Goal: Task Accomplishment & Management: Use online tool/utility

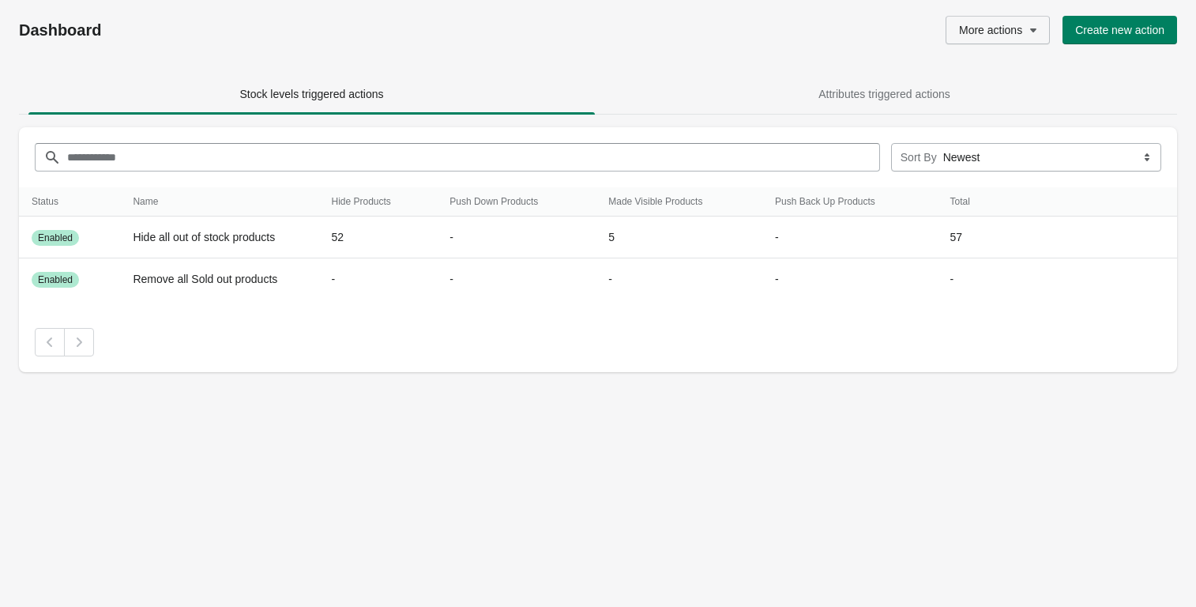
click at [1003, 28] on span "More actions" at bounding box center [990, 30] width 63 height 13
click at [992, 67] on span "Sync products" at bounding box center [988, 71] width 73 height 16
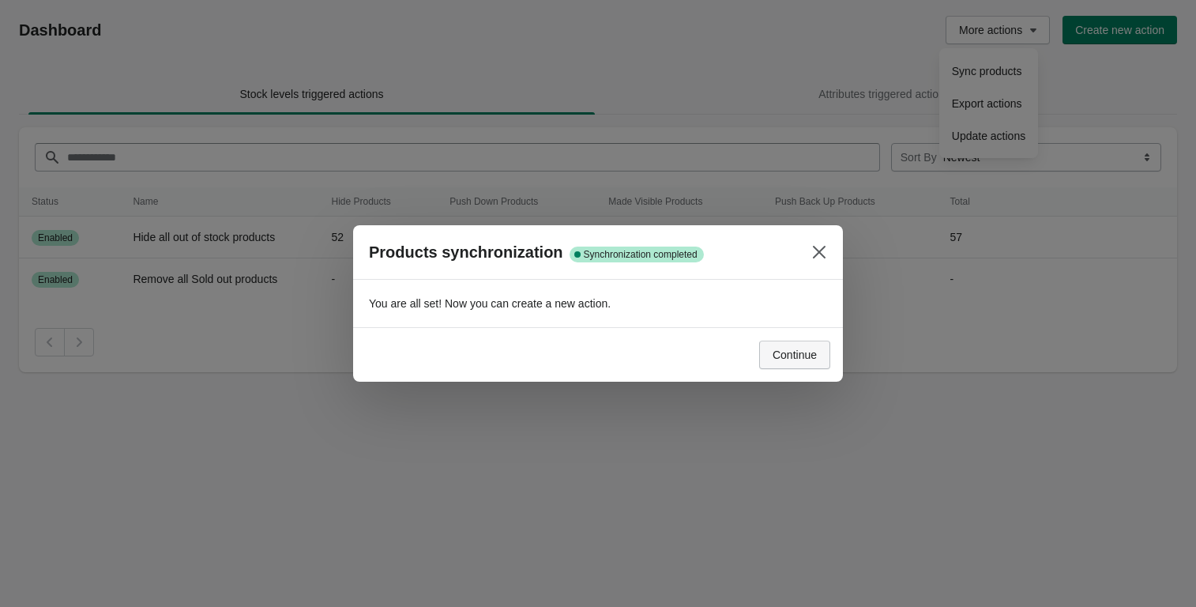
click at [796, 352] on span "Continue" at bounding box center [795, 354] width 44 height 13
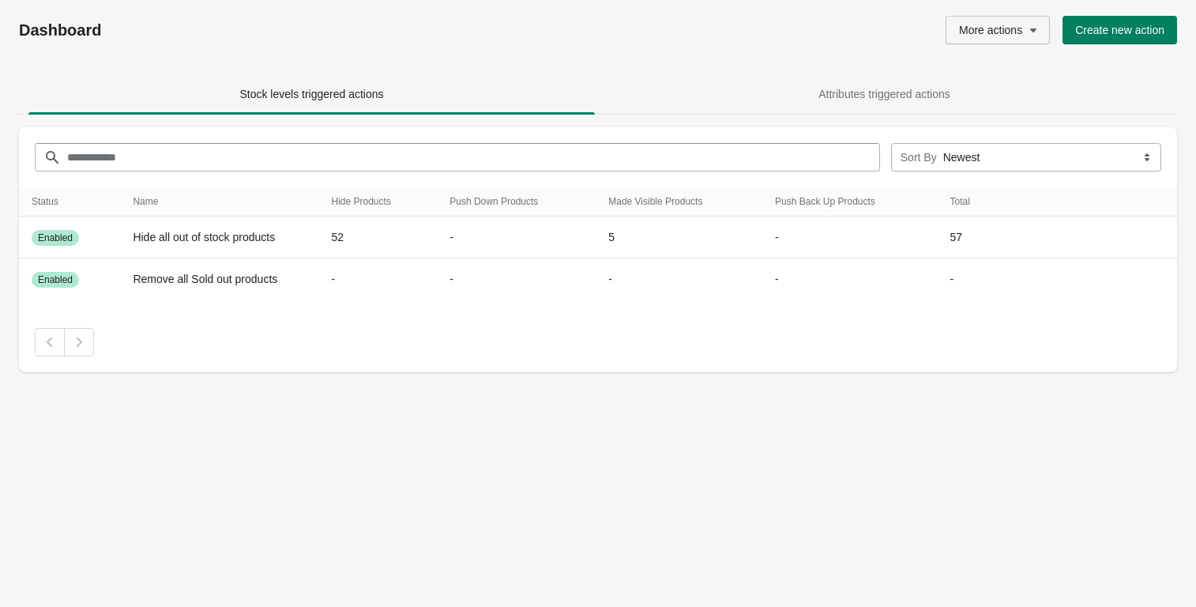
click at [1031, 28] on icon "button" at bounding box center [1033, 30] width 6 height 4
click at [998, 135] on span "Update actions" at bounding box center [988, 136] width 73 height 16
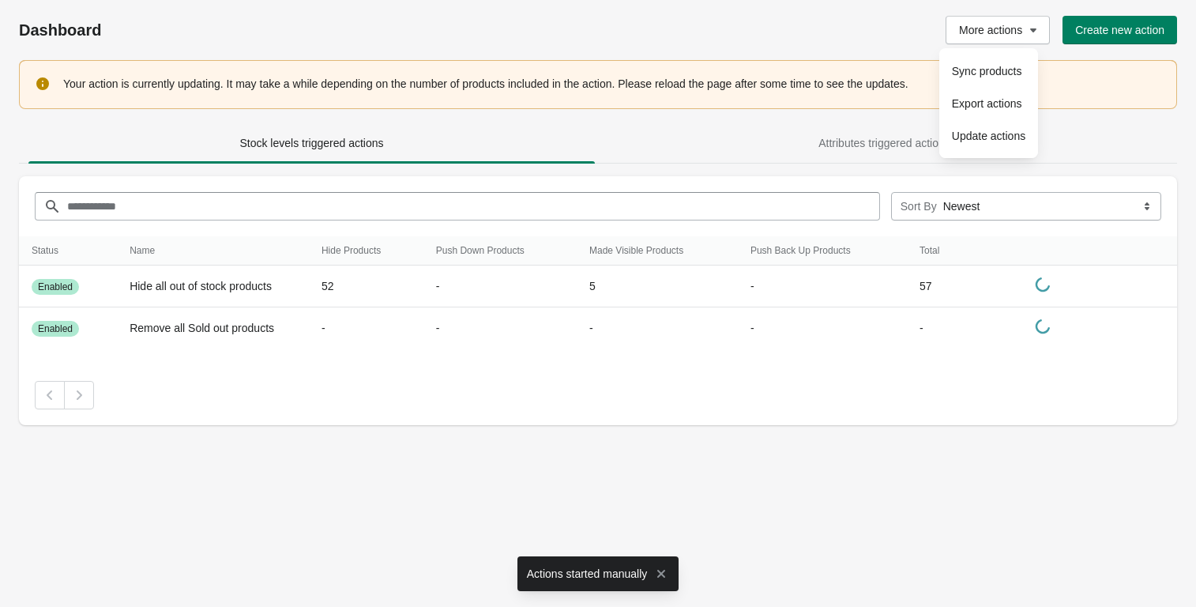
click at [799, 3] on div "Dashboard More actions Create new action" at bounding box center [598, 30] width 1158 height 60
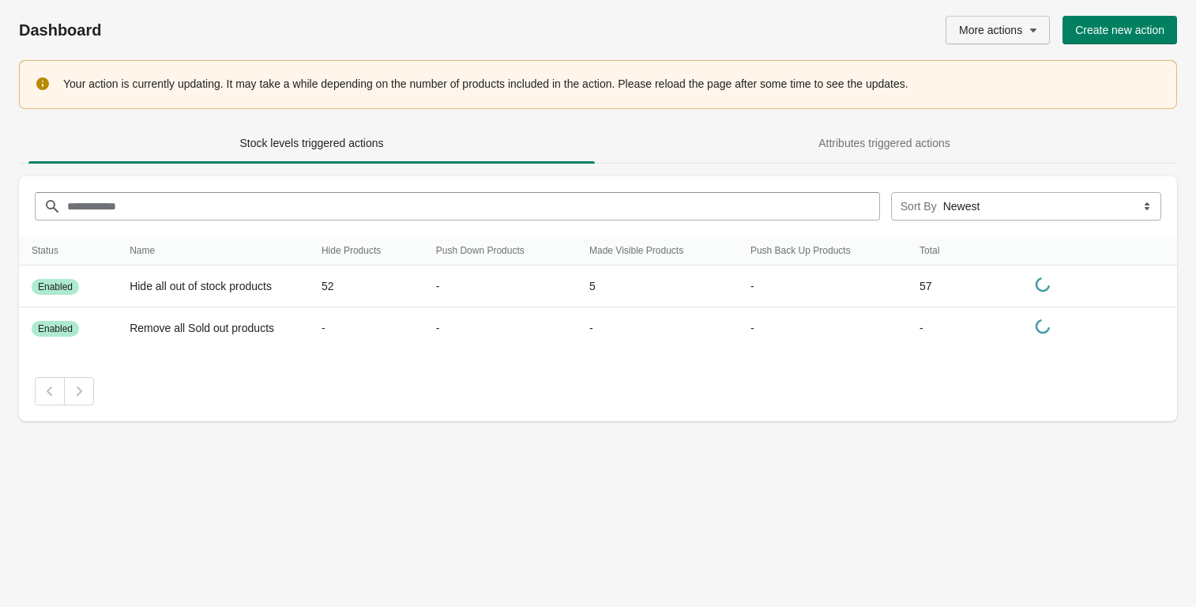
click at [1013, 24] on span "More actions" at bounding box center [990, 30] width 63 height 13
click at [514, 403] on div "Pagination" at bounding box center [598, 391] width 1127 height 28
